Goal: Task Accomplishment & Management: Manage account settings

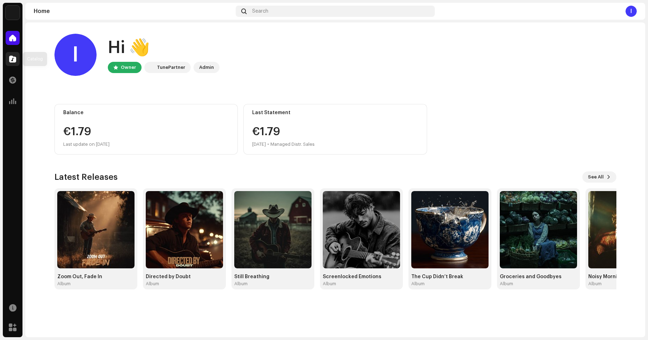
click at [9, 63] on div at bounding box center [13, 59] width 14 height 14
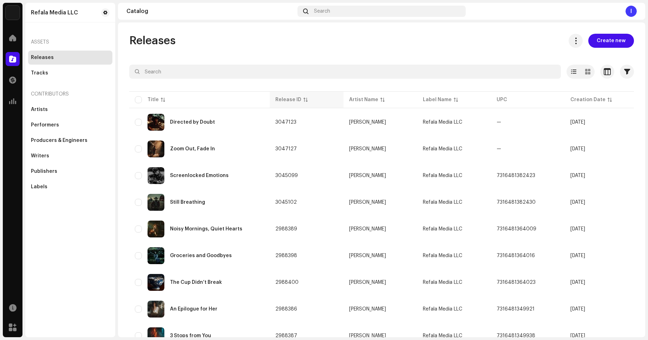
click at [283, 95] on th "Release ID" at bounding box center [307, 99] width 74 height 17
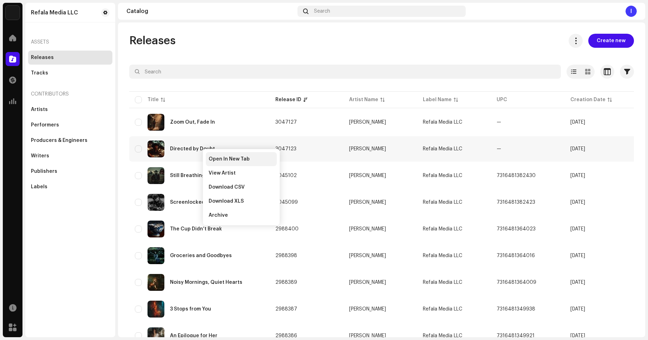
click at [218, 158] on span "Open In New Tab" at bounding box center [229, 159] width 41 height 6
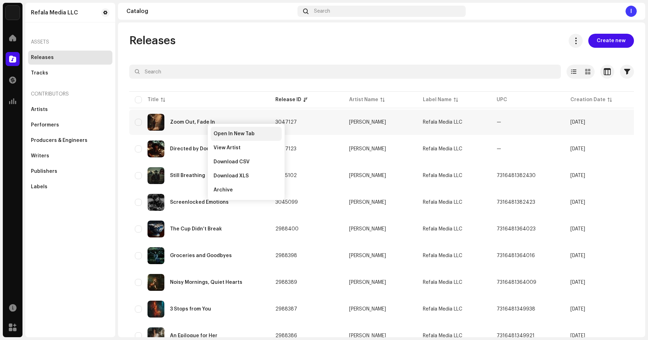
click at [227, 131] on span "Open In New Tab" at bounding box center [234, 134] width 41 height 6
